Goal: Task Accomplishment & Management: Manage account settings

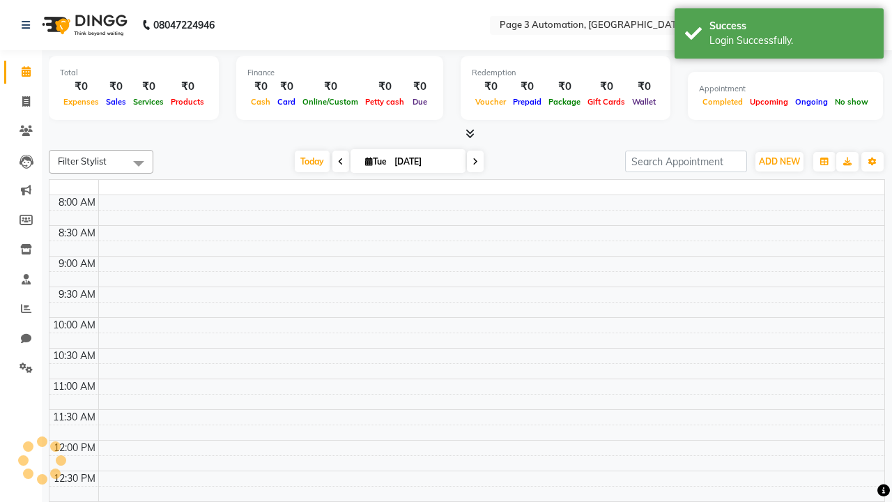
select select "en"
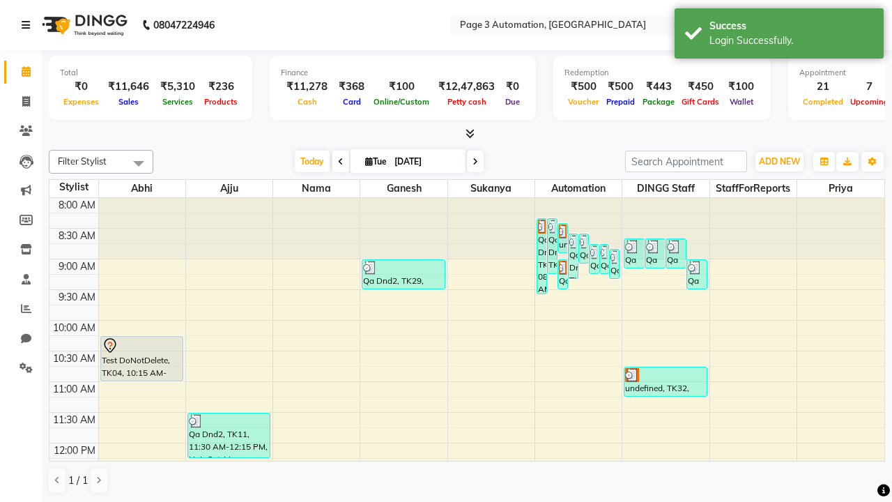
click at [29, 25] on icon at bounding box center [26, 25] width 8 height 10
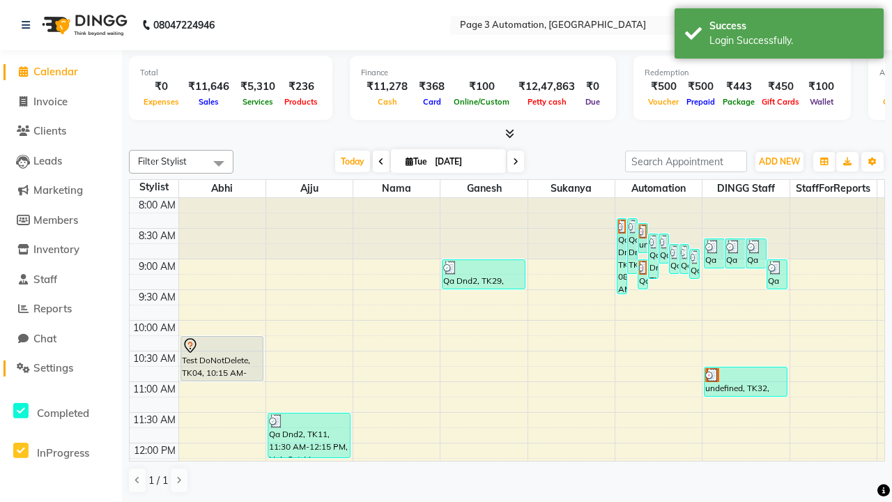
click at [61, 368] on span "Settings" at bounding box center [53, 367] width 40 height 13
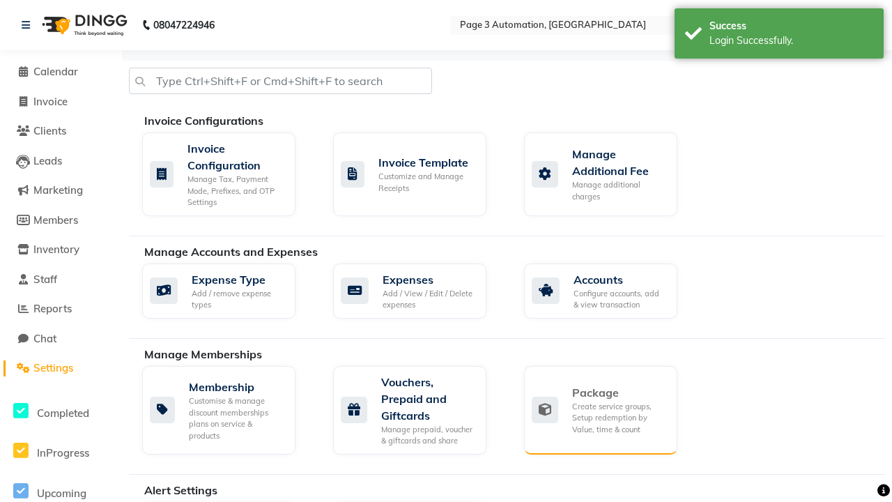
click at [619, 392] on div "Package" at bounding box center [619, 392] width 94 height 17
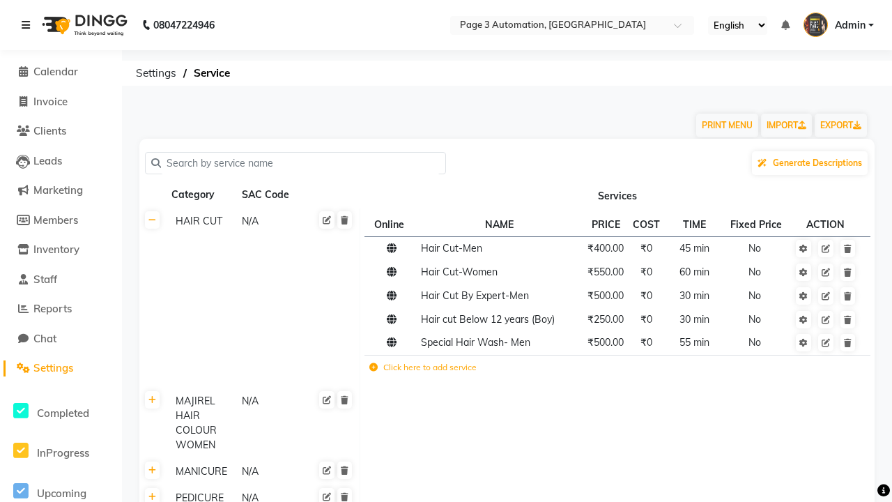
click at [29, 25] on icon at bounding box center [26, 25] width 8 height 10
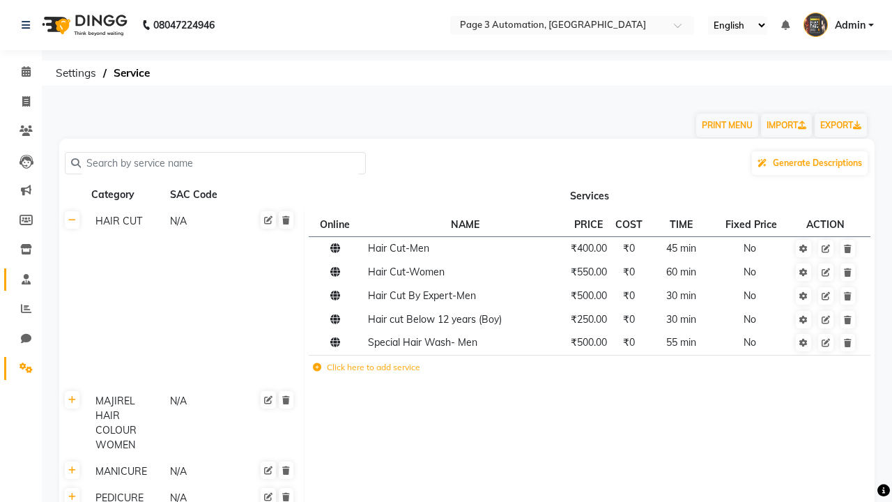
click at [21, 279] on span at bounding box center [26, 280] width 24 height 16
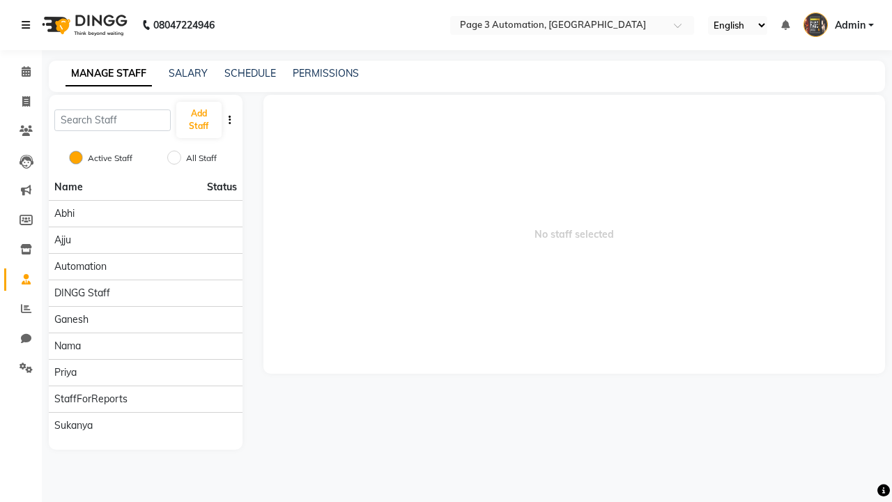
click at [29, 25] on icon at bounding box center [26, 25] width 8 height 10
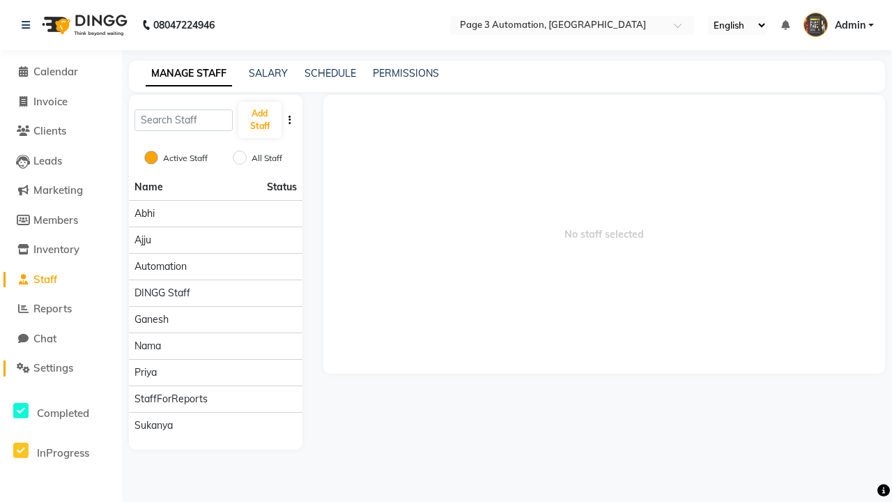
click at [61, 368] on span "Settings" at bounding box center [53, 367] width 40 height 13
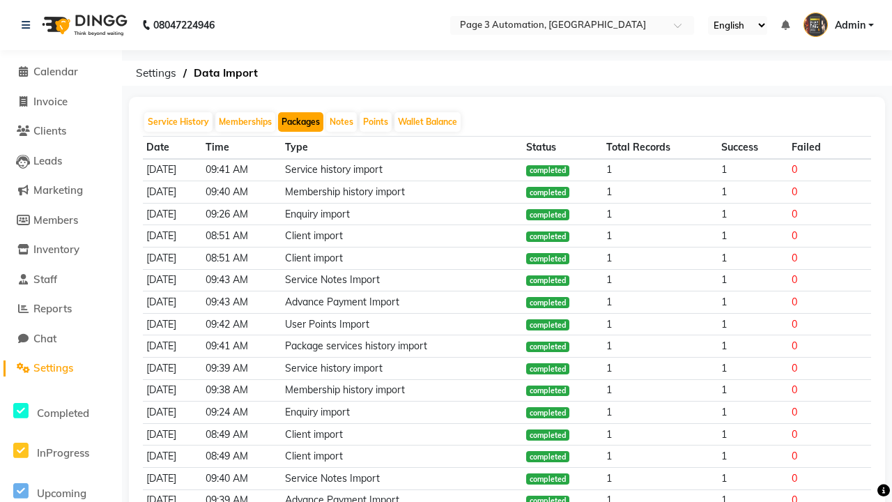
click at [300, 122] on button "Packages" at bounding box center [300, 122] width 45 height 20
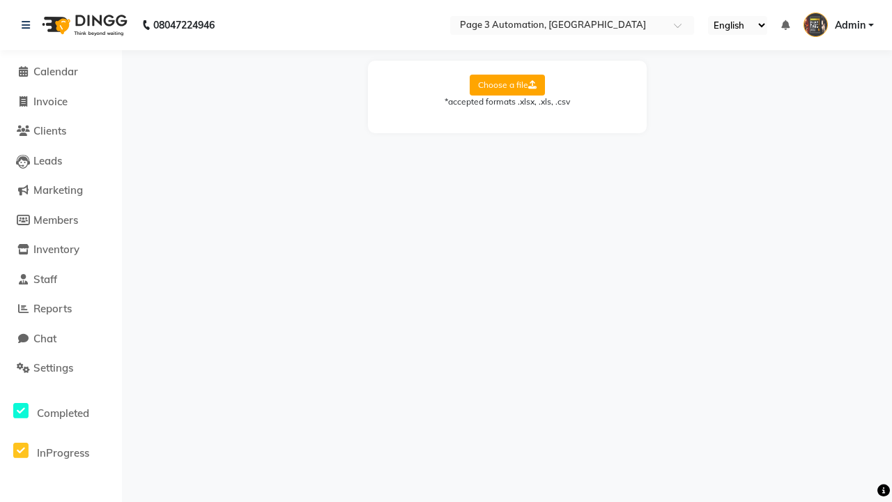
select select "Sheet1"
select select "Client Name"
select select "Client Mobile"
select select "Package Name"
select select "Start Date"
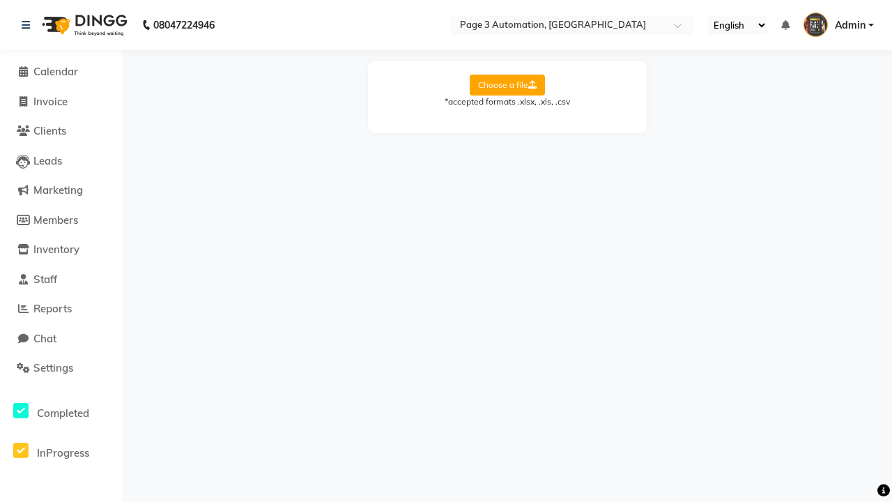
select select "End Date"
select select "Employee Name"
select select "Amount"
select select "Service Name"
select select "Total Count"
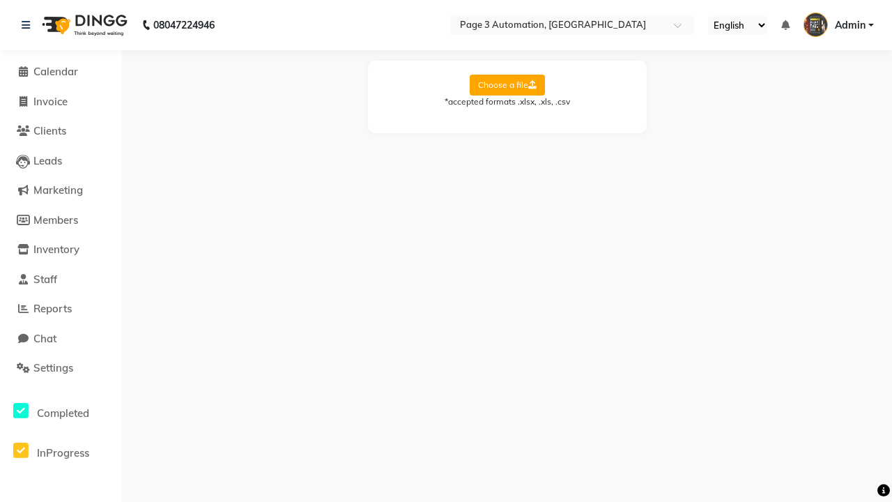
select select "Available Count"
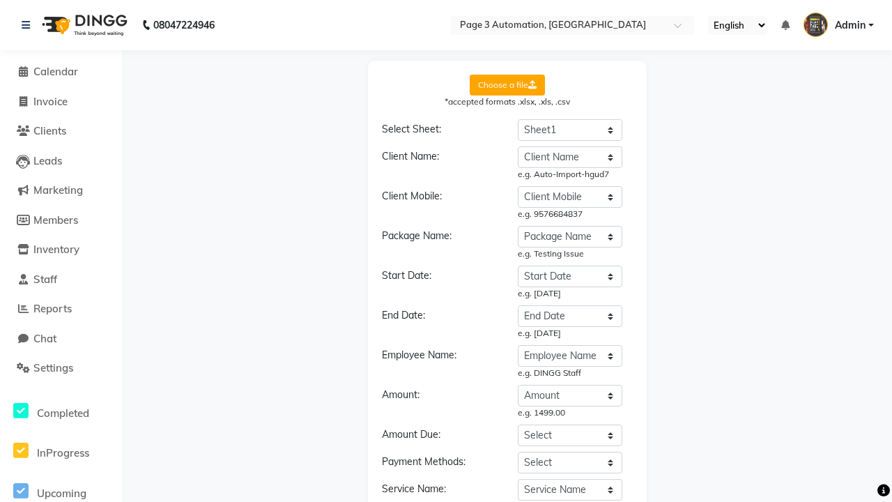
select select "DD/MM/YYYY"
select select "END DATE"
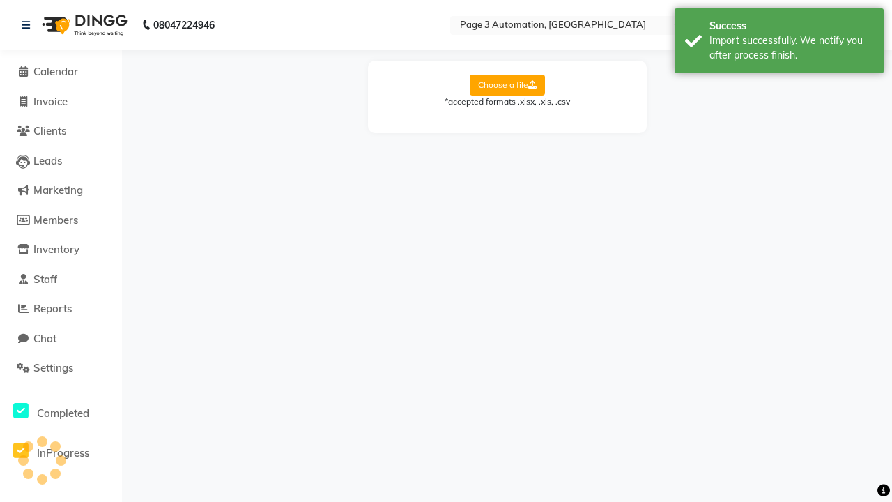
scroll to position [0, 0]
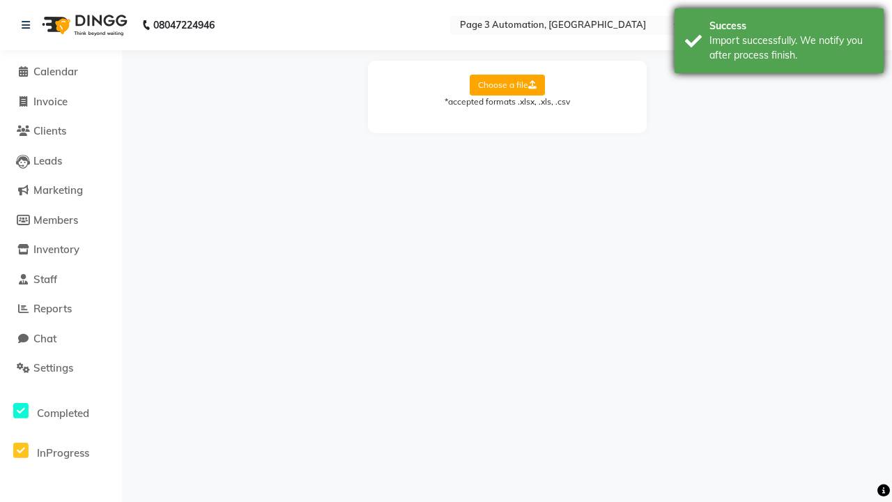
click at [779, 43] on div "Import successfully. We notify you after process finish." at bounding box center [791, 47] width 164 height 29
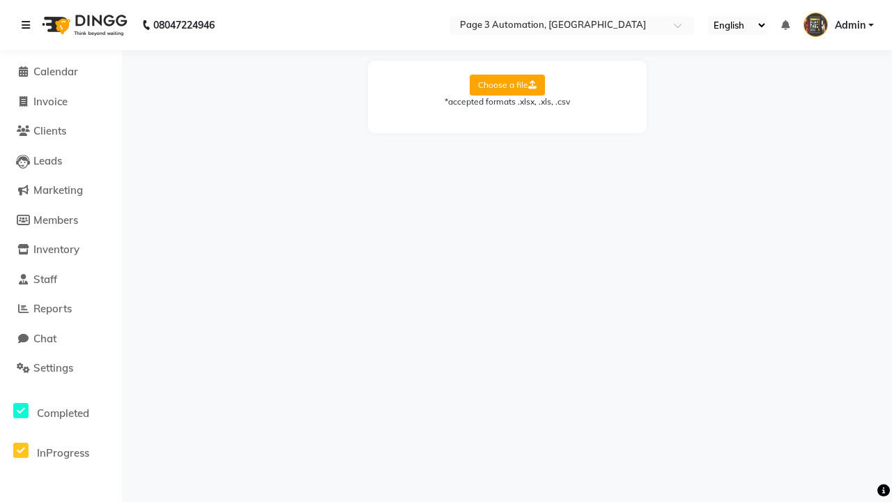
click at [29, 25] on icon at bounding box center [26, 25] width 8 height 10
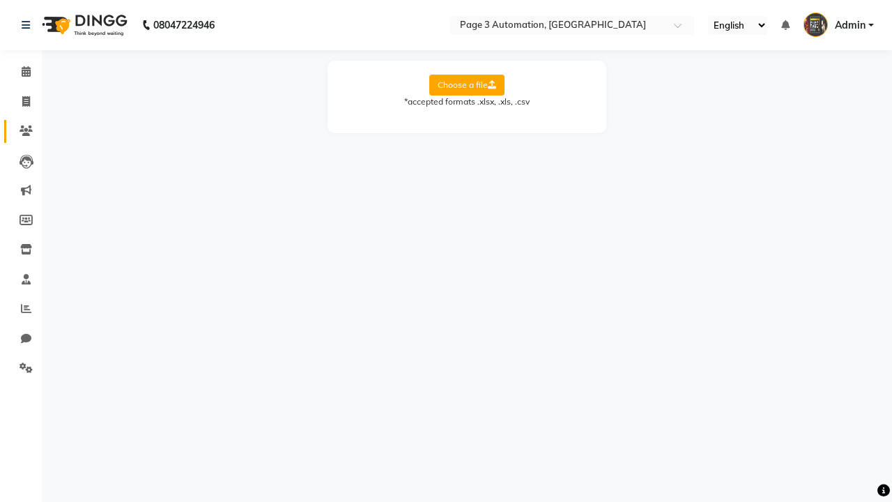
click at [21, 131] on icon at bounding box center [26, 130] width 13 height 10
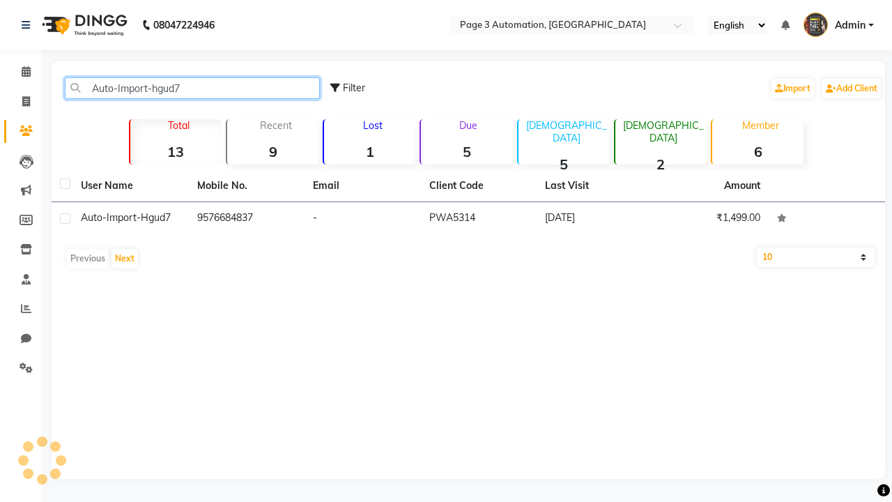
type input "Auto-Import-hgud7"
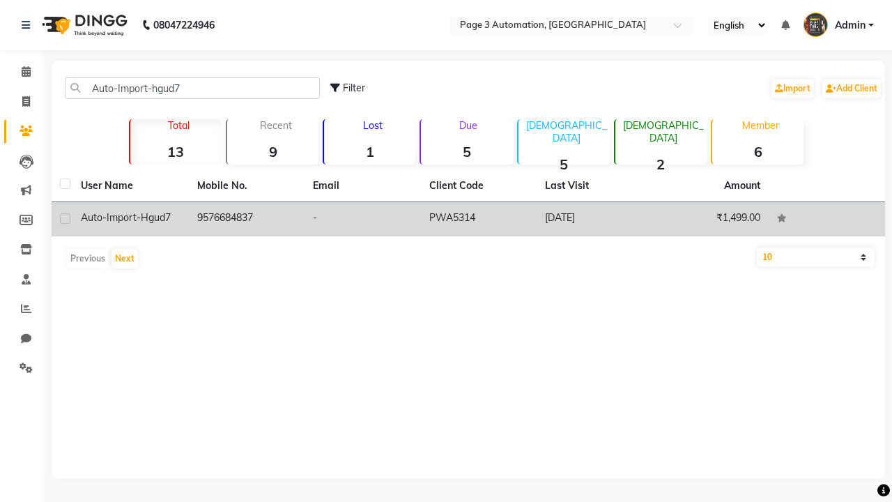
click at [468, 219] on td "PWA5314" at bounding box center [479, 219] width 116 height 34
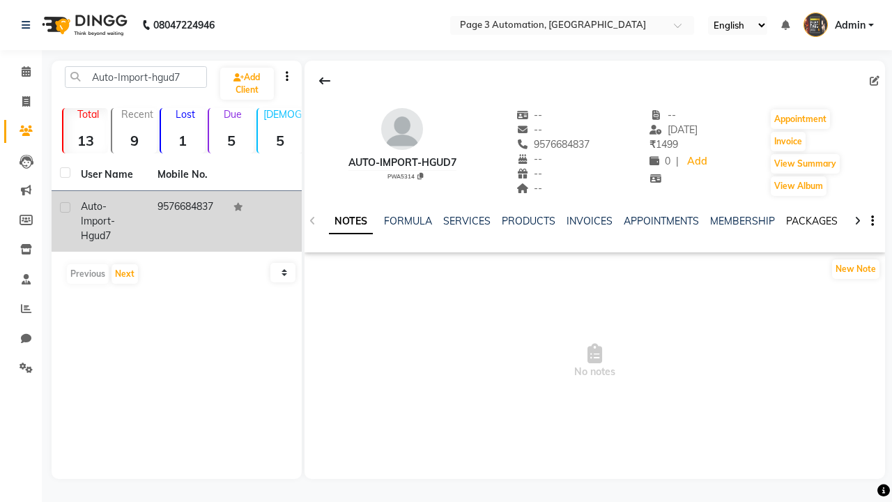
click at [811, 221] on link "PACKAGES" at bounding box center [812, 221] width 52 height 13
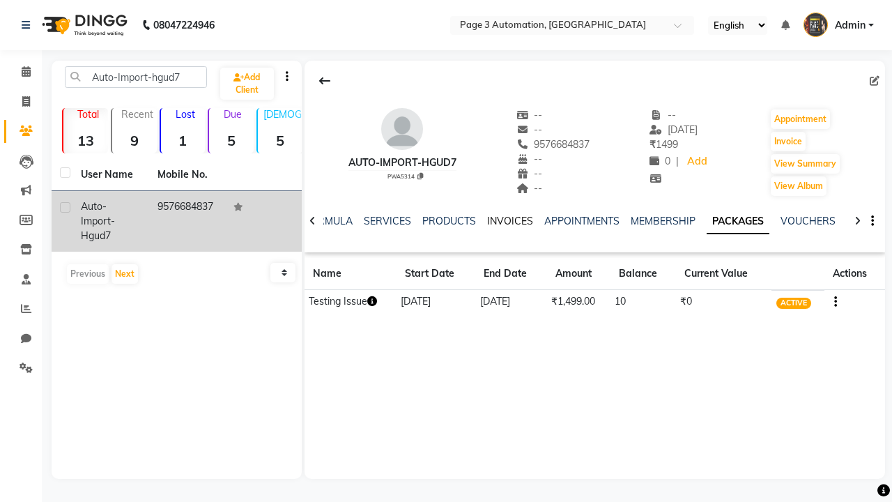
click at [509, 221] on link "INVOICES" at bounding box center [510, 221] width 46 height 13
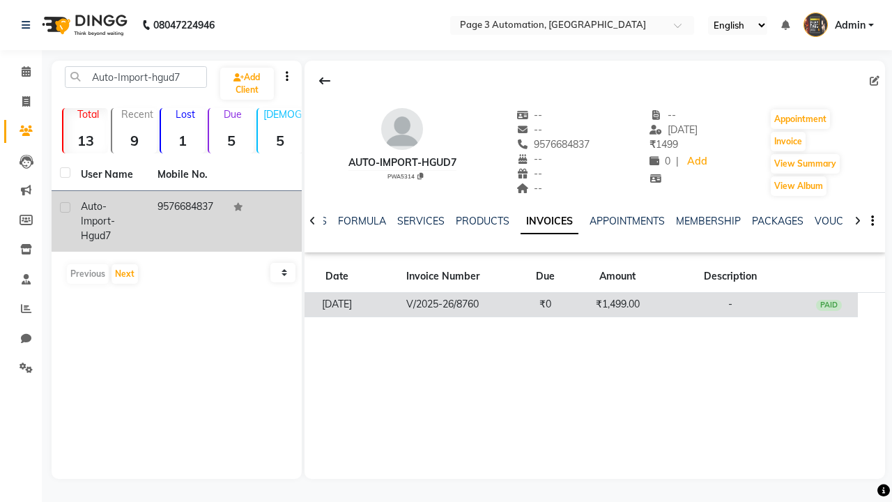
click at [594, 304] on td "₹1,499.00" at bounding box center [617, 305] width 86 height 24
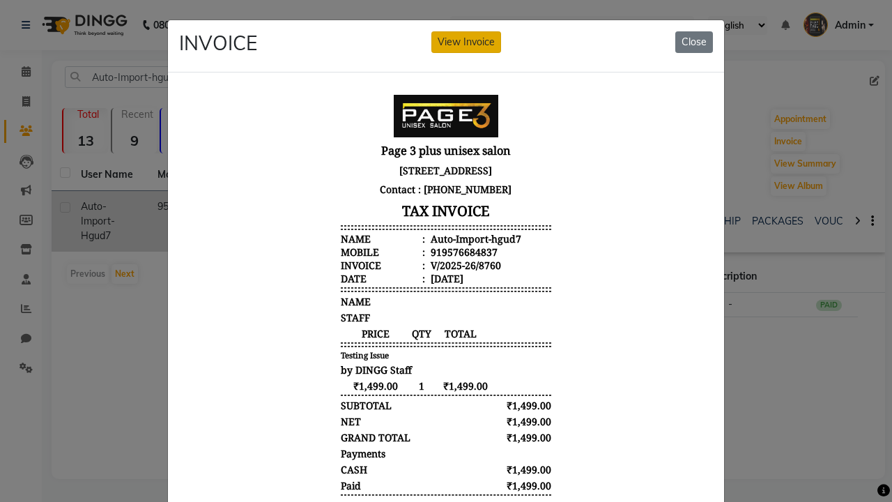
click at [466, 42] on button "View Invoice" at bounding box center [466, 42] width 70 height 22
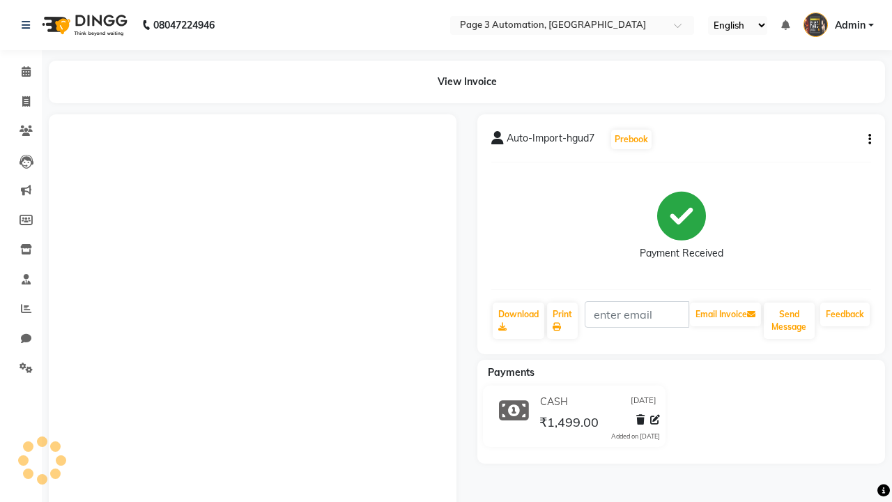
click at [867, 139] on button "button" at bounding box center [867, 139] width 8 height 15
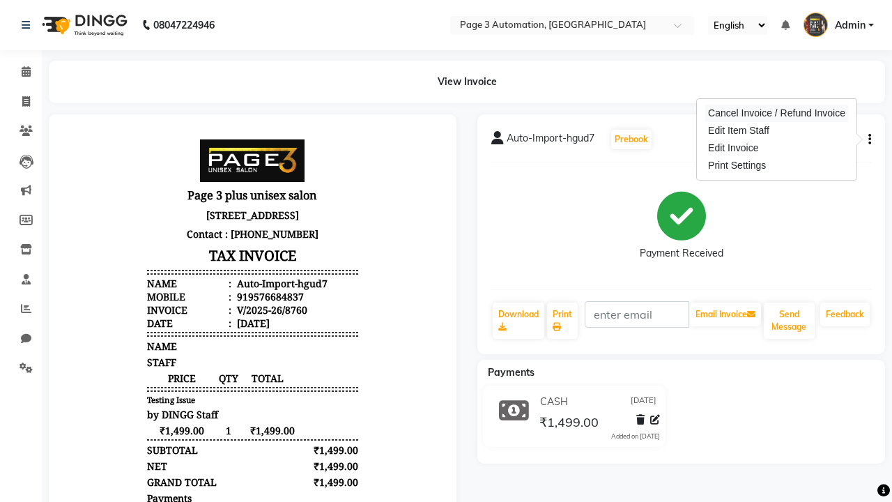
click at [776, 113] on div "Cancel Invoice / Refund Invoice" at bounding box center [776, 113] width 143 height 17
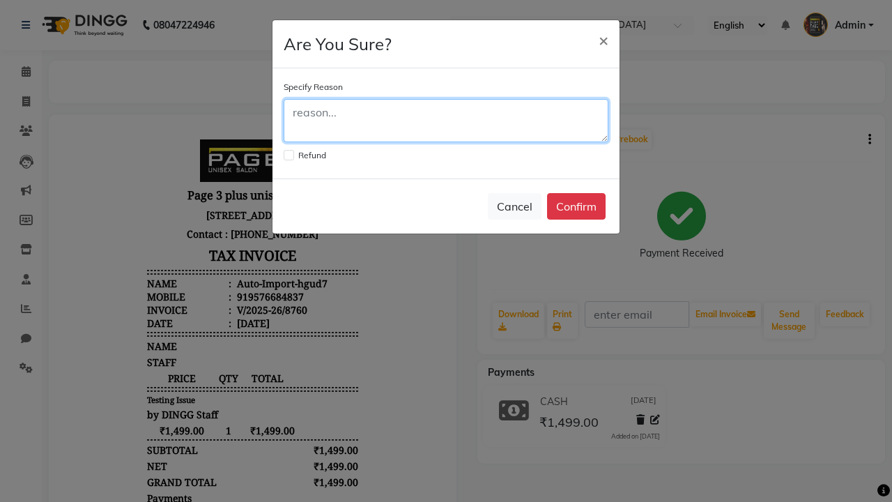
click at [446, 116] on textarea at bounding box center [446, 120] width 325 height 43
type textarea "Testing"
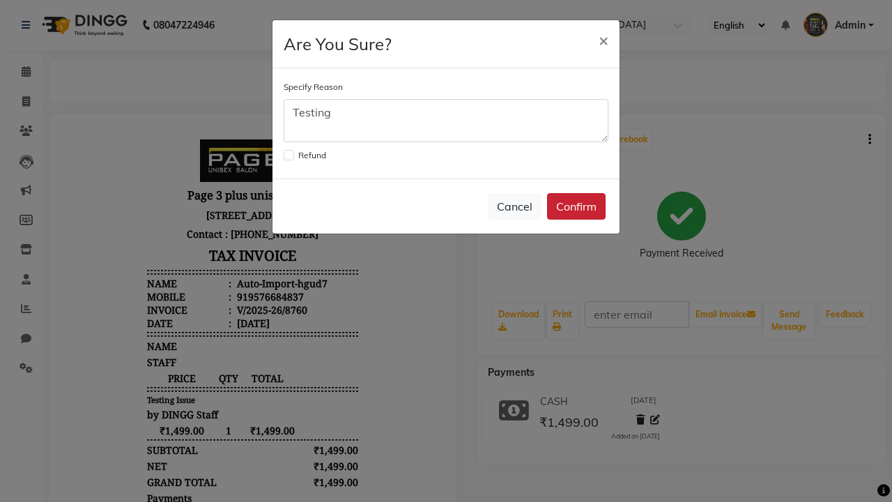
click at [576, 206] on button "Confirm" at bounding box center [576, 206] width 59 height 26
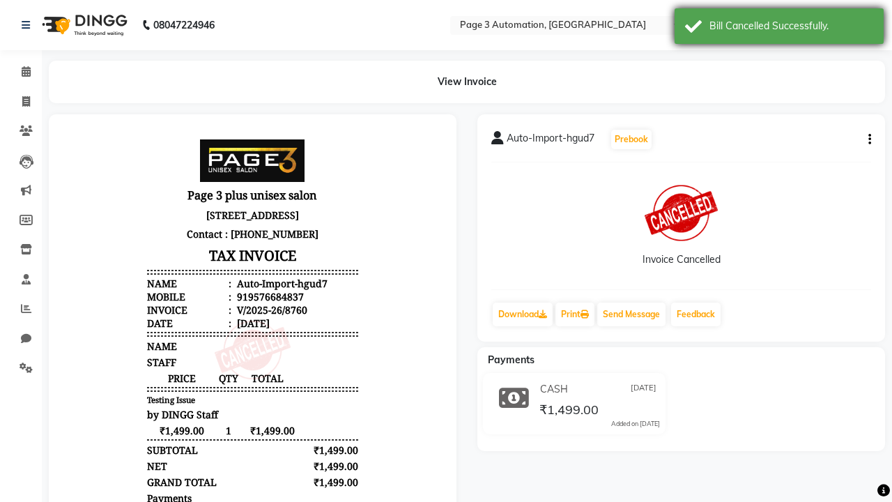
click at [779, 28] on div "Bill Cancelled Successfully." at bounding box center [791, 26] width 164 height 15
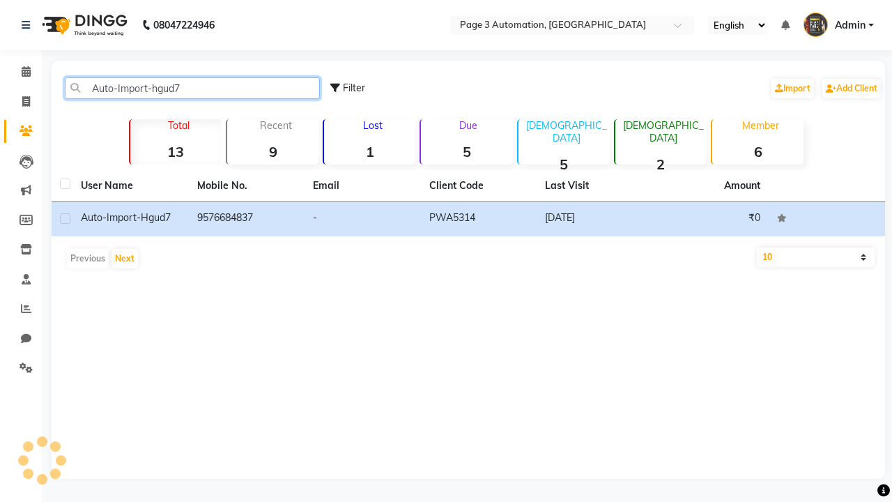
type input "Auto-Import-hgud7"
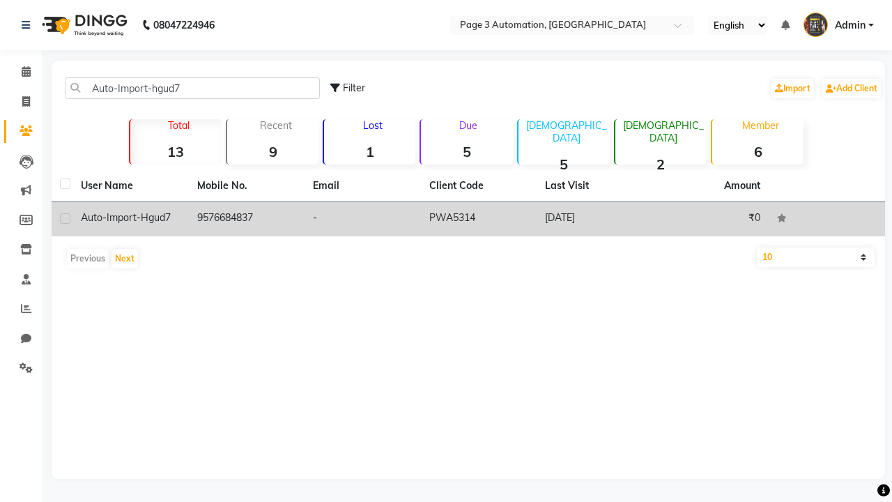
click at [468, 219] on td "PWA5314" at bounding box center [479, 219] width 116 height 34
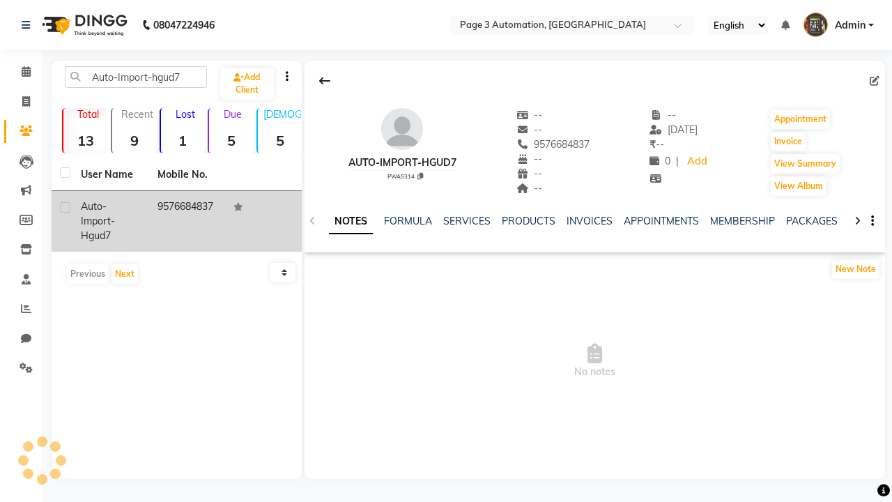
click at [65, 207] on label at bounding box center [65, 207] width 10 height 10
click at [65, 207] on input "checkbox" at bounding box center [64, 207] width 9 height 9
checkbox input "true"
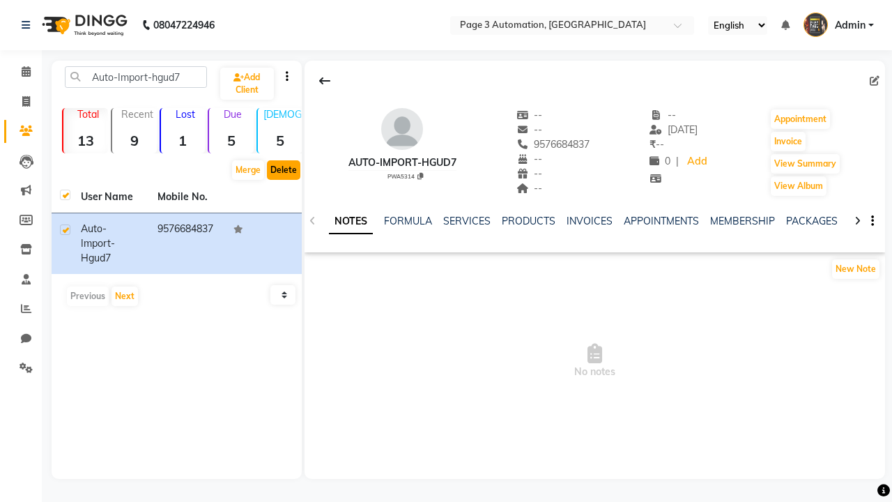
click at [283, 170] on button "Delete" at bounding box center [283, 170] width 33 height 20
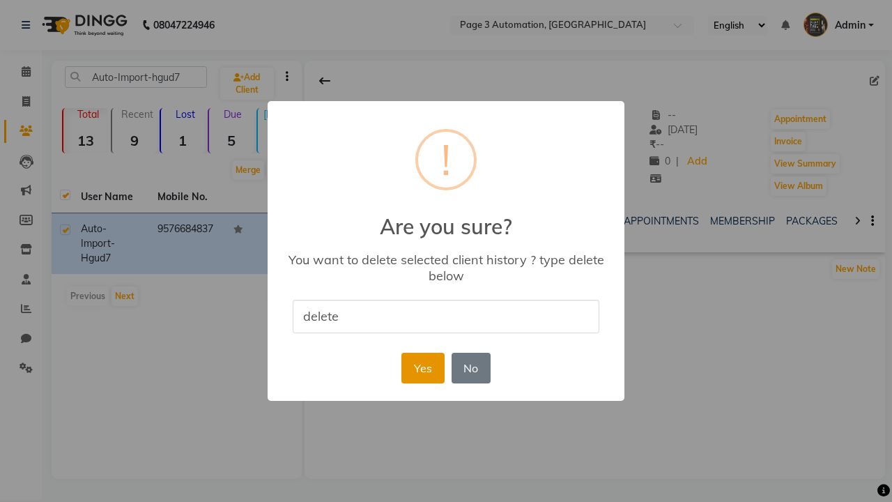
type input "delete"
click at [422, 367] on button "Yes" at bounding box center [422, 368] width 43 height 31
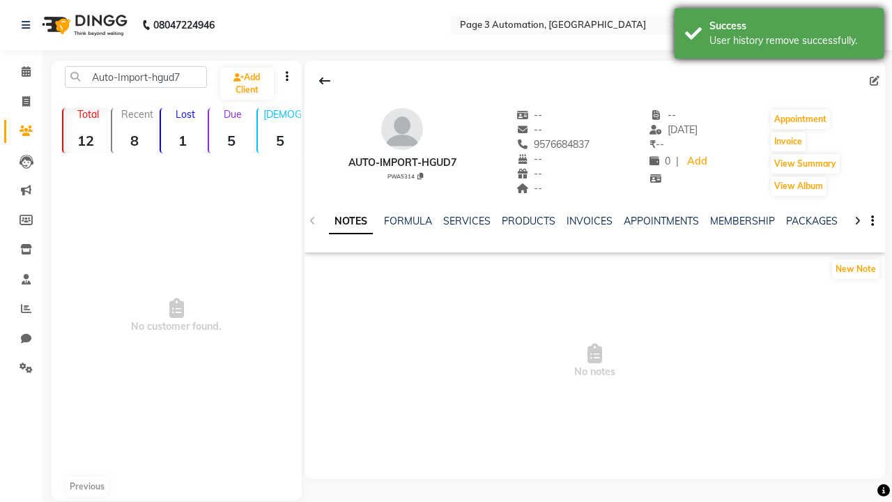
click at [779, 36] on div "User history remove successfully." at bounding box center [791, 40] width 164 height 15
